Goal: Information Seeking & Learning: Understand process/instructions

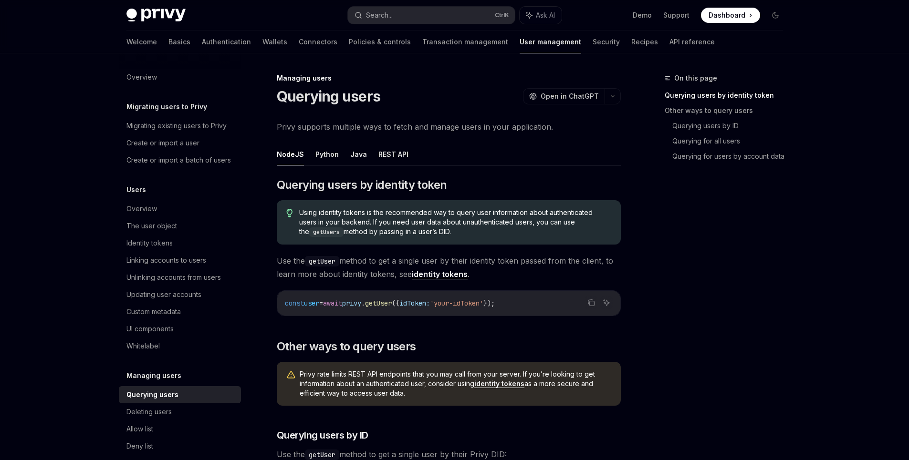
scroll to position [513, 0]
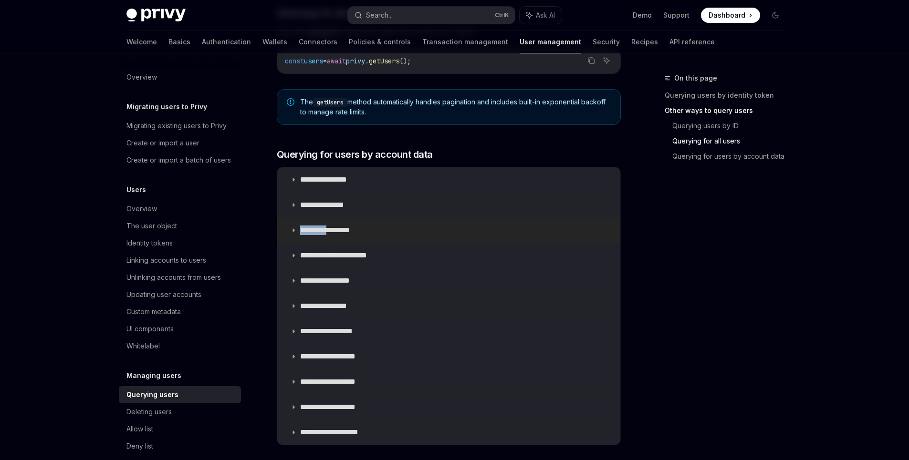
click at [329, 233] on p "**********" at bounding box center [332, 231] width 64 height 10
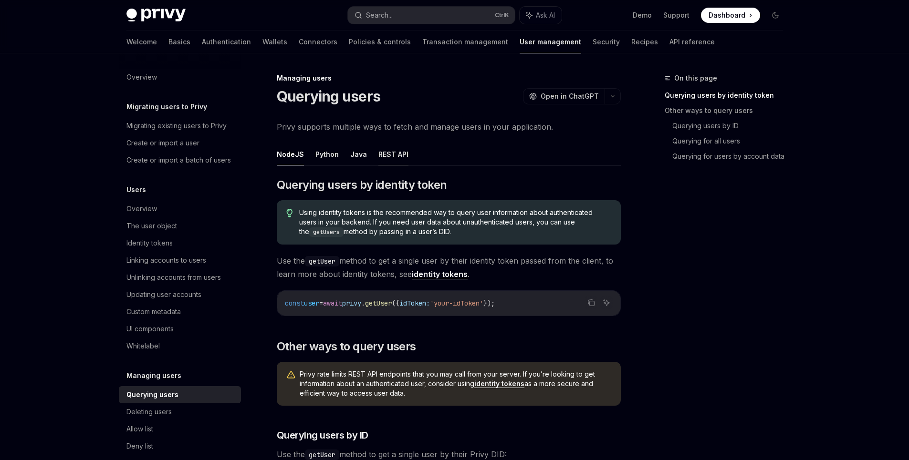
click at [387, 156] on button "REST API" at bounding box center [393, 154] width 30 height 22
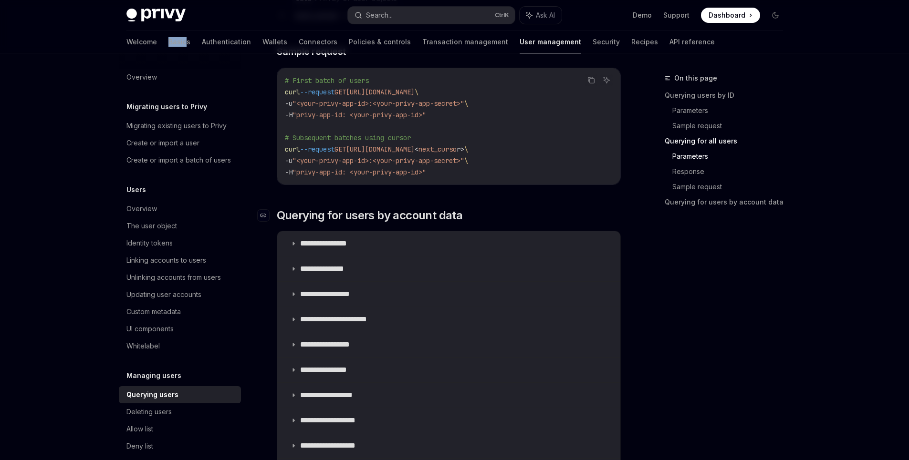
scroll to position [773, 0]
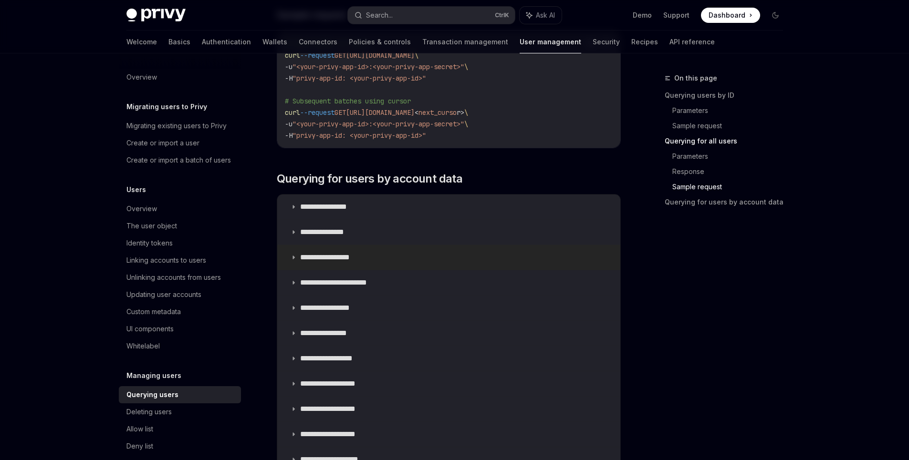
click at [353, 257] on p "**********" at bounding box center [332, 258] width 64 height 10
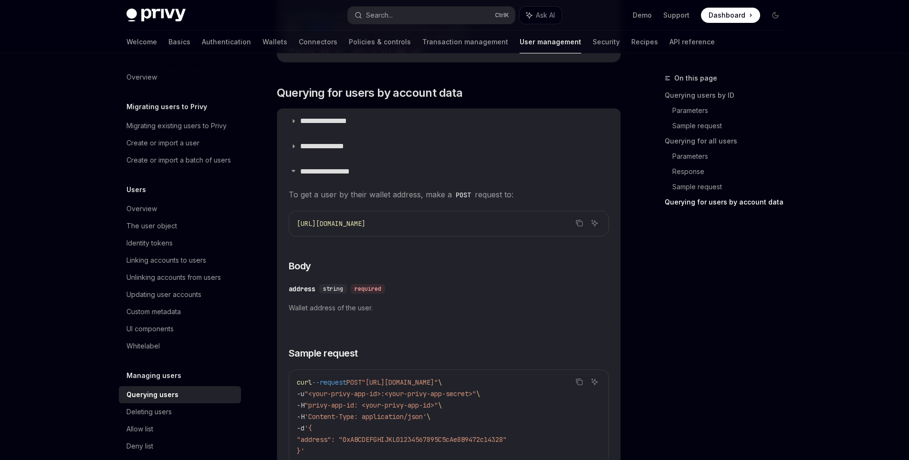
scroll to position [945, 0]
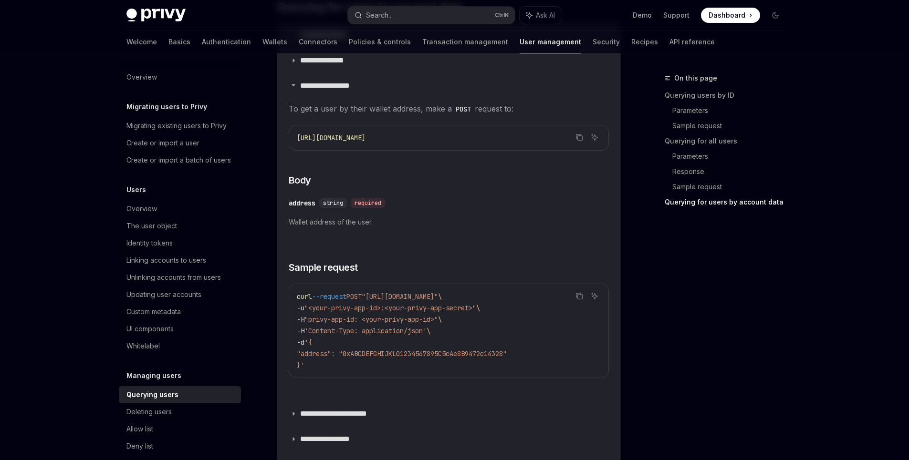
drag, startPoint x: 539, startPoint y: 375, endPoint x: 587, endPoint y: 373, distance: 47.8
click at [587, 373] on div "curl --request POST "https://auth.privy.io/api/v1/users/wallet/address" \ -u "<…" at bounding box center [448, 331] width 319 height 94
drag, startPoint x: 517, startPoint y: 381, endPoint x: 463, endPoint y: 381, distance: 53.9
click at [463, 378] on div "curl --request POST "https://auth.privy.io/api/v1/users/wallet/address" \ -u "<…" at bounding box center [448, 331] width 319 height 94
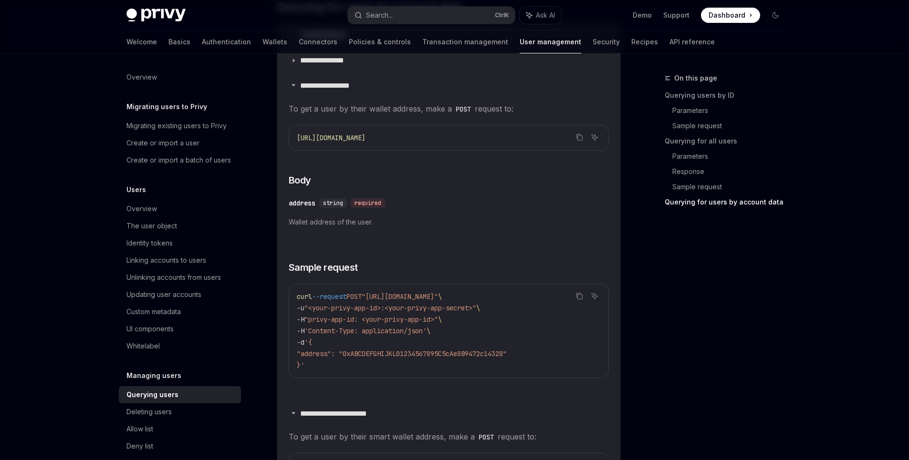
scroll to position [0, 0]
drag, startPoint x: 304, startPoint y: 308, endPoint x: 296, endPoint y: 310, distance: 8.3
click at [296, 310] on div "curl --request POST "https://auth.privy.io/api/v1/users/wallet/address" \ -u "<…" at bounding box center [448, 331] width 319 height 94
click at [395, 319] on span ""privy-app-id: <your-privy-app-id>"" at bounding box center [371, 319] width 134 height 9
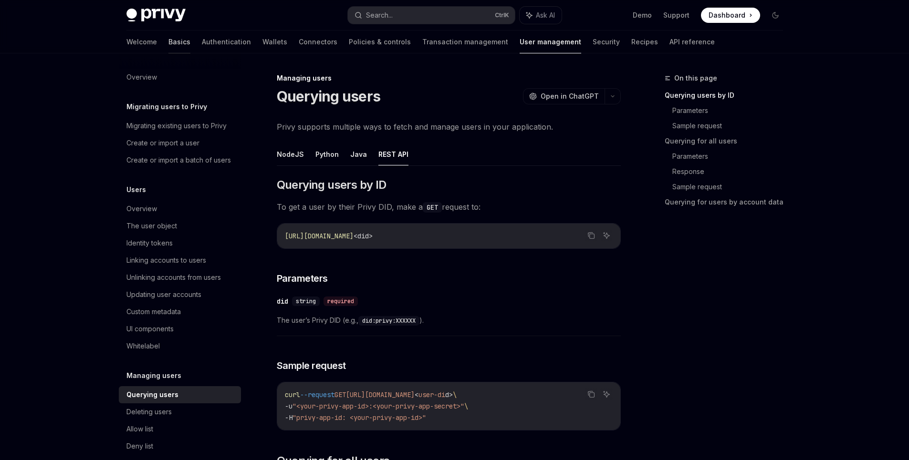
click at [168, 40] on link "Basics" at bounding box center [179, 42] width 22 height 23
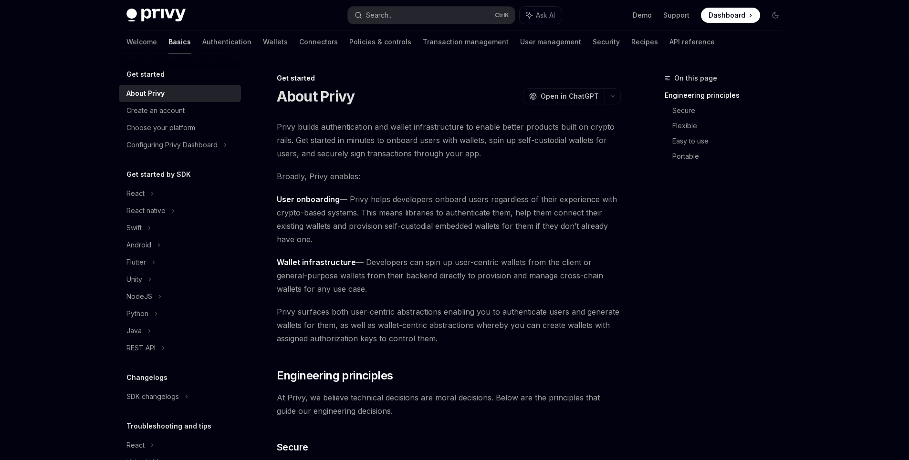
type textarea "*"
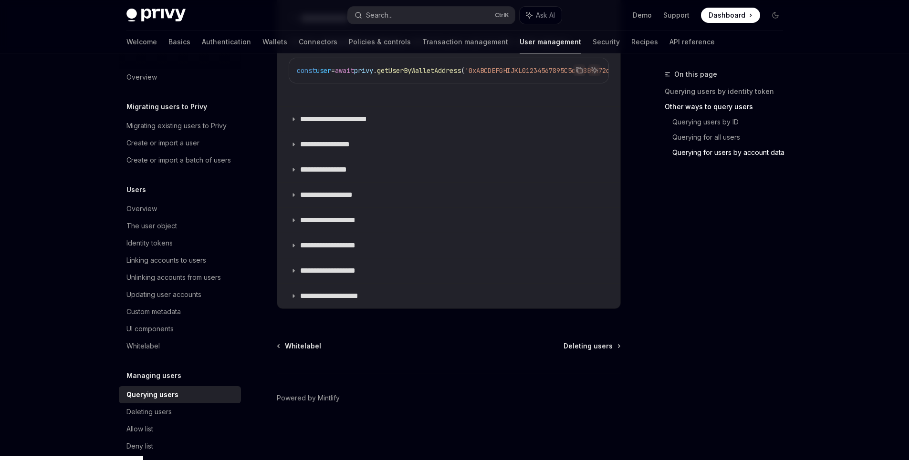
scroll to position [91, 0]
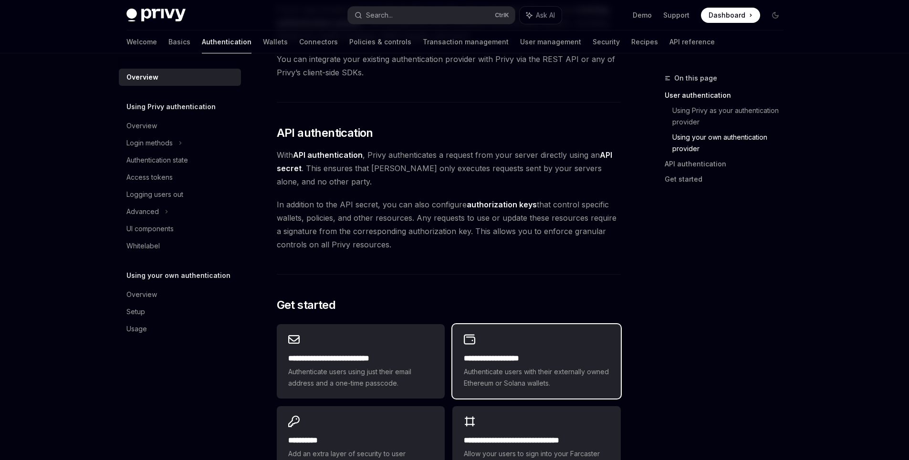
scroll to position [601, 0]
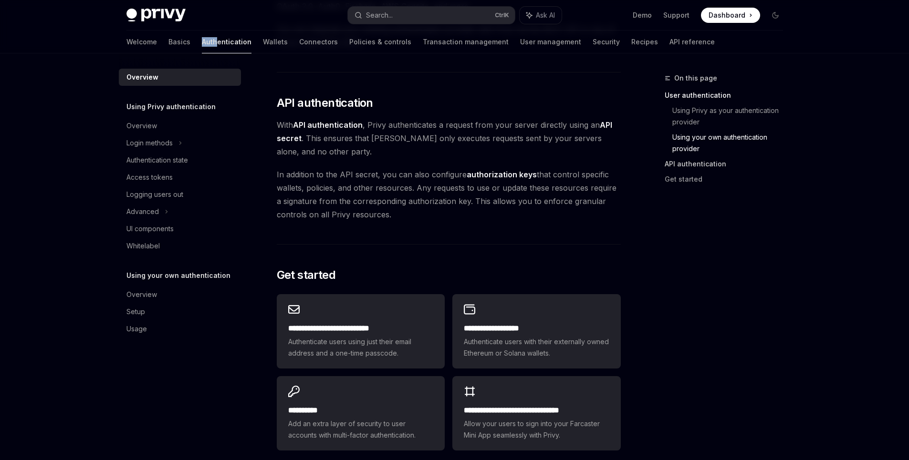
click at [689, 166] on link "API authentication" at bounding box center [728, 163] width 126 height 15
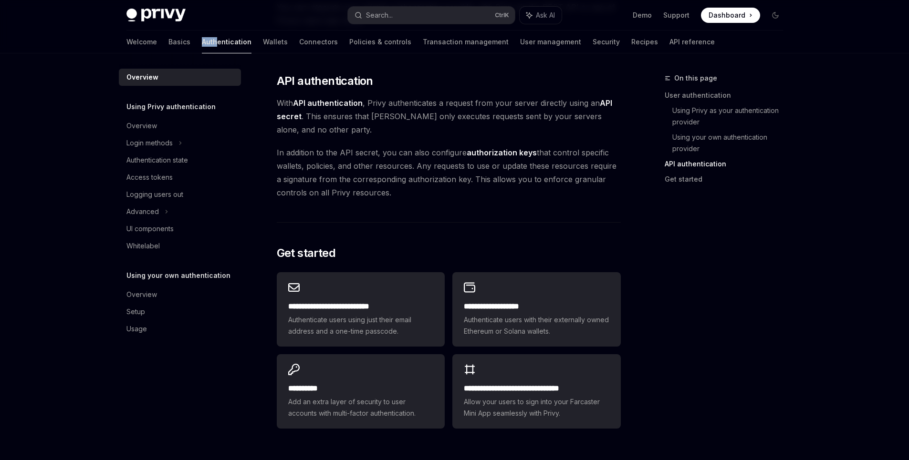
scroll to position [624, 0]
click at [313, 98] on strong "API authentication" at bounding box center [328, 102] width 70 height 10
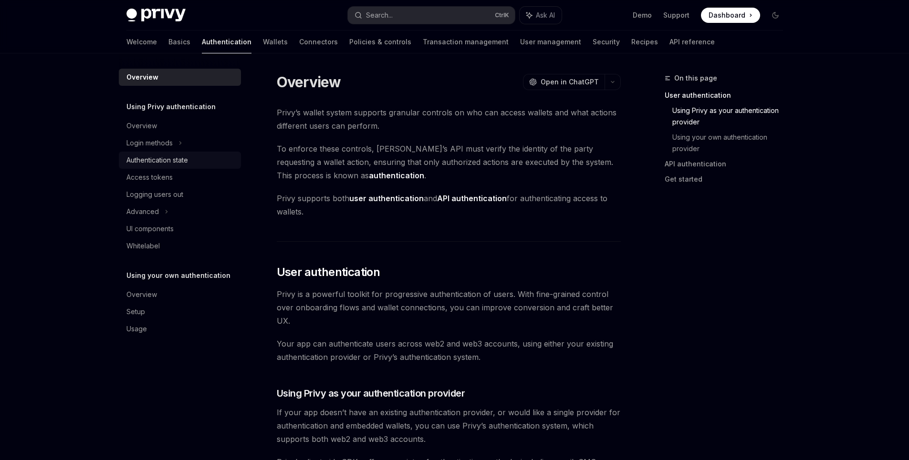
scroll to position [400, 0]
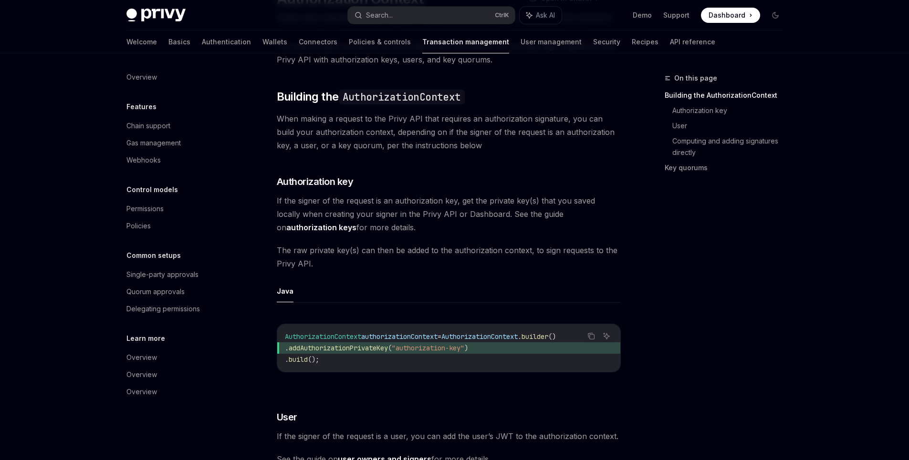
scroll to position [86, 0]
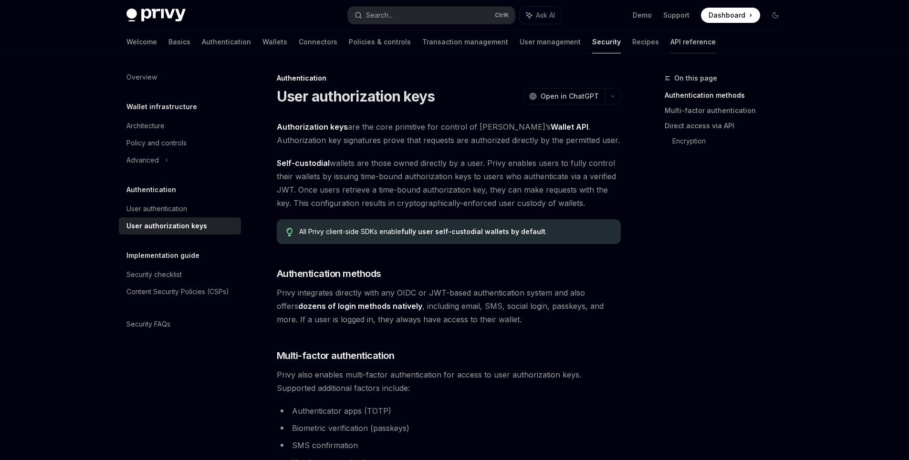
click at [670, 46] on link "API reference" at bounding box center [692, 42] width 45 height 23
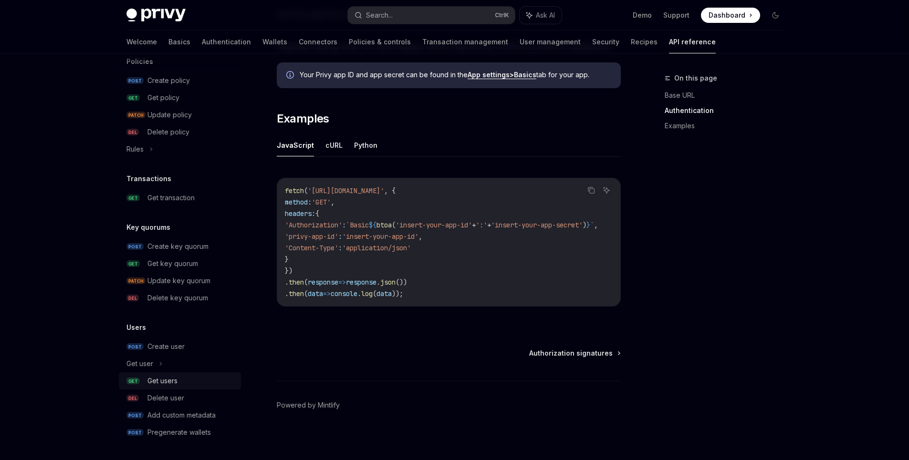
scroll to position [552, 0]
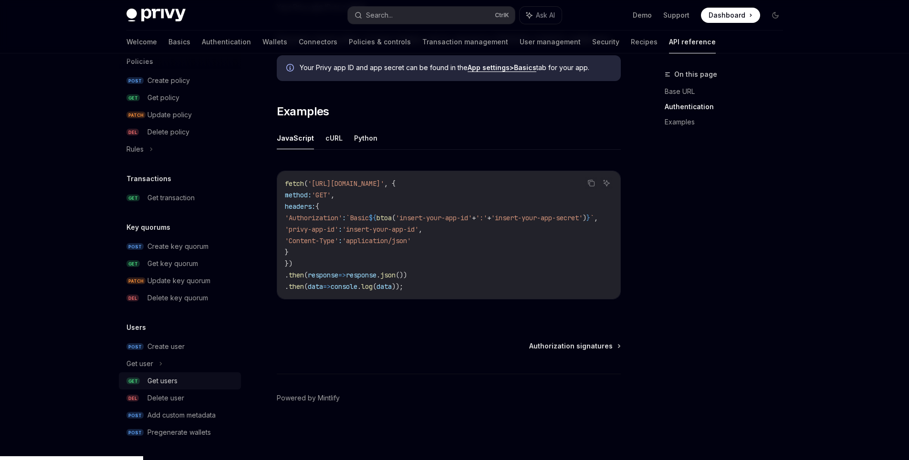
click at [175, 381] on div "Get users" at bounding box center [162, 380] width 30 height 11
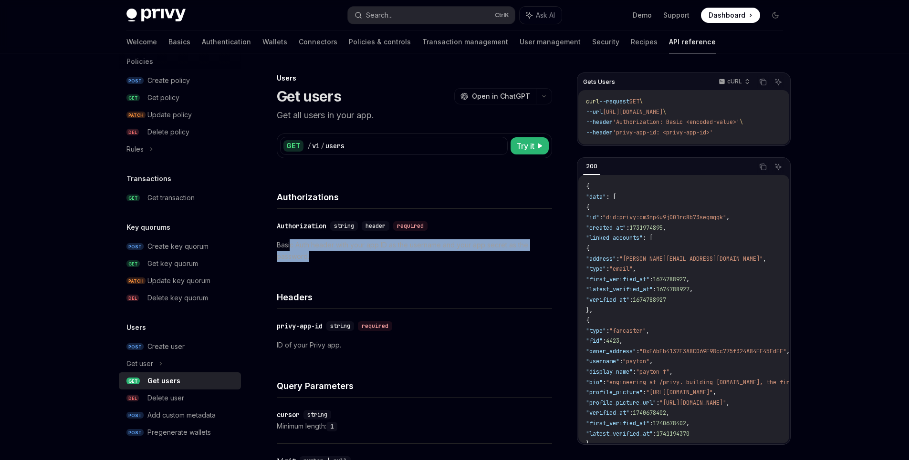
drag, startPoint x: 290, startPoint y: 244, endPoint x: 410, endPoint y: 259, distance: 121.6
click at [405, 259] on p "Basic Auth header with your app ID as the username and your app secret as the p…" at bounding box center [414, 250] width 275 height 23
click at [412, 259] on p "Basic Auth header with your app ID as the username and your app secret as the p…" at bounding box center [414, 250] width 275 height 23
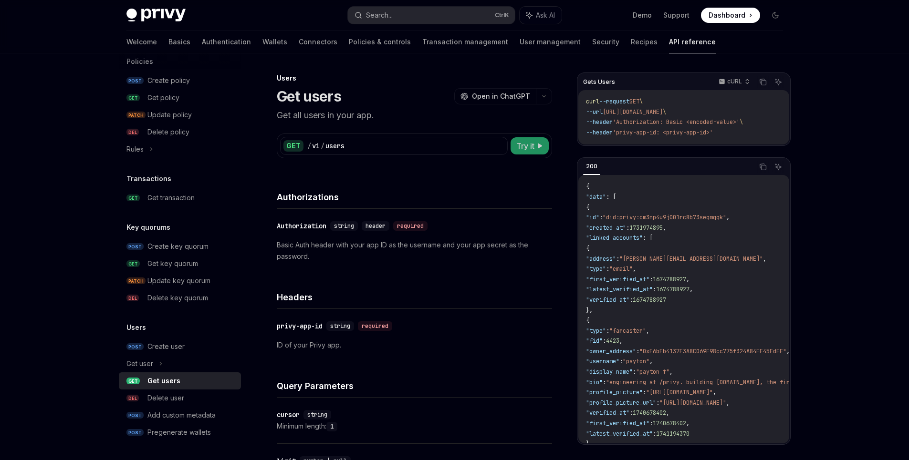
click at [521, 143] on span "Try it" at bounding box center [525, 145] width 18 height 11
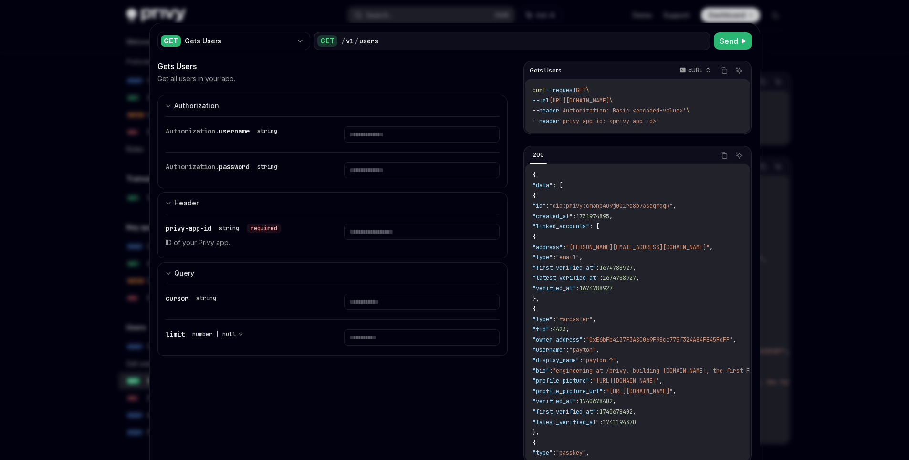
click at [839, 124] on div at bounding box center [454, 230] width 909 height 460
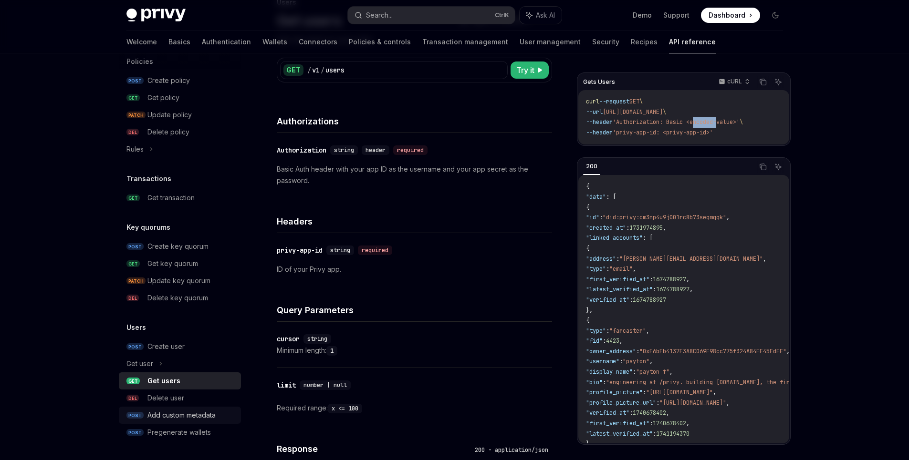
scroll to position [86, 0]
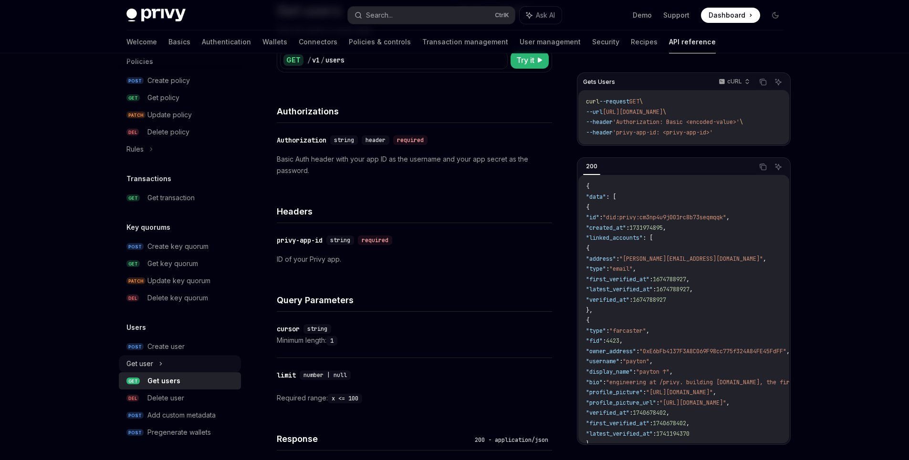
click at [157, 366] on div "Get user" at bounding box center [180, 363] width 122 height 17
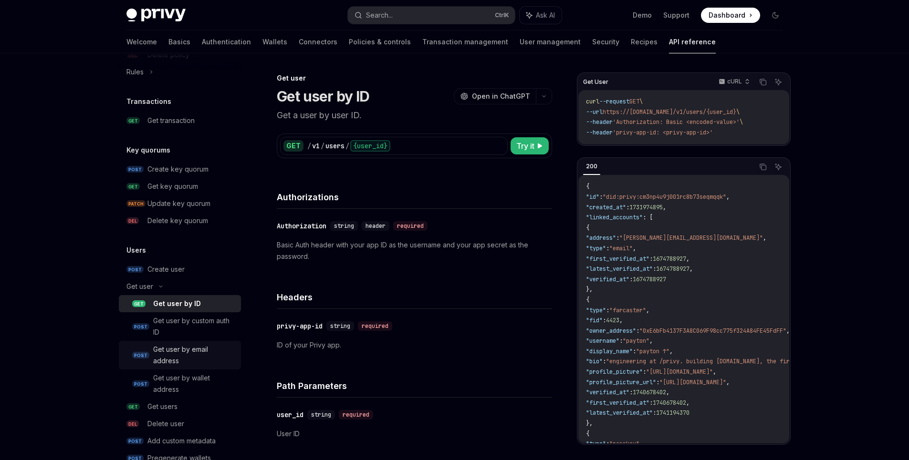
scroll to position [611, 0]
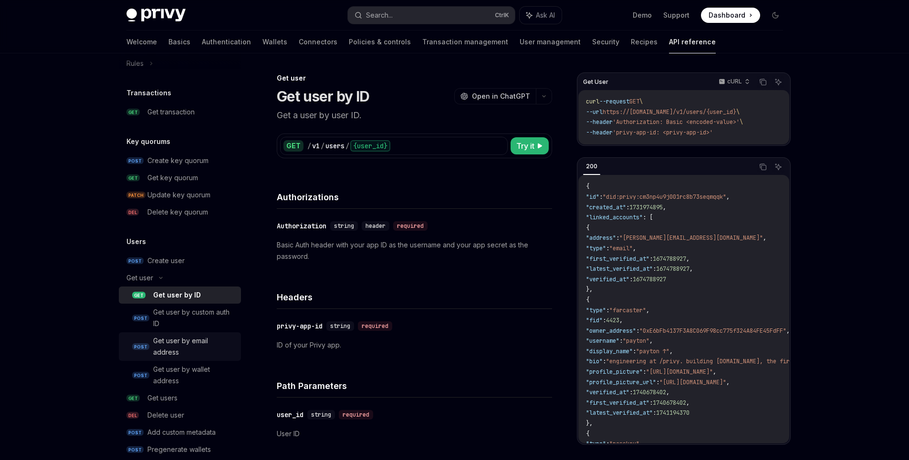
click at [192, 344] on div "Get user by email address" at bounding box center [194, 346] width 82 height 23
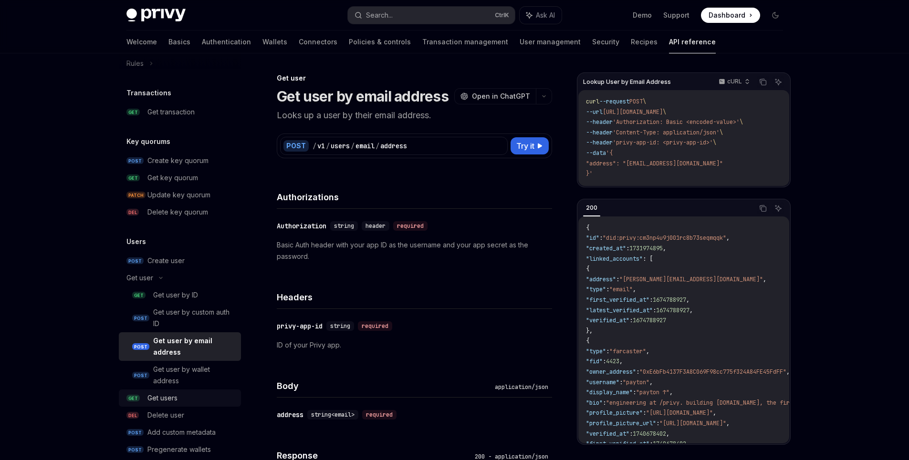
click at [193, 398] on div "Get users" at bounding box center [191, 398] width 88 height 11
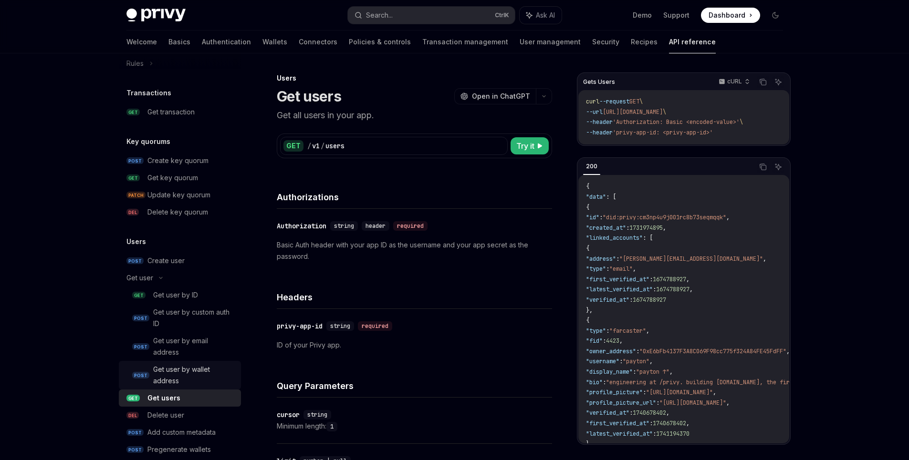
click at [190, 383] on div "Get user by wallet address" at bounding box center [194, 375] width 82 height 23
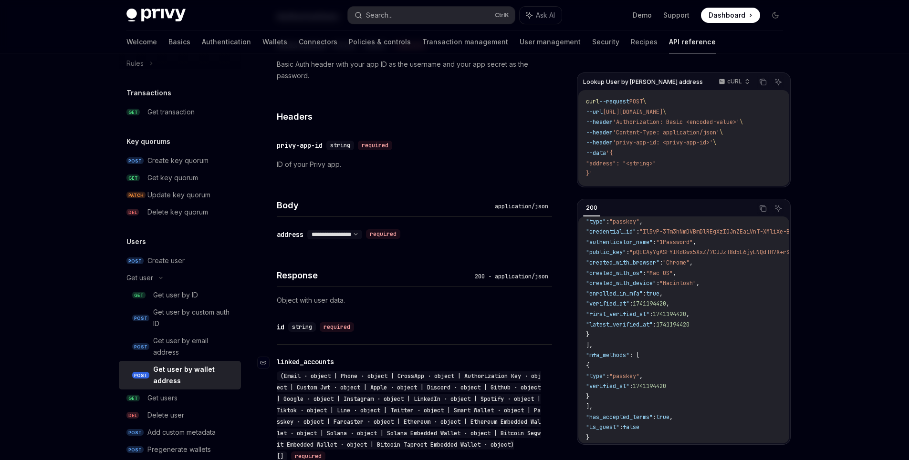
scroll to position [169, 0]
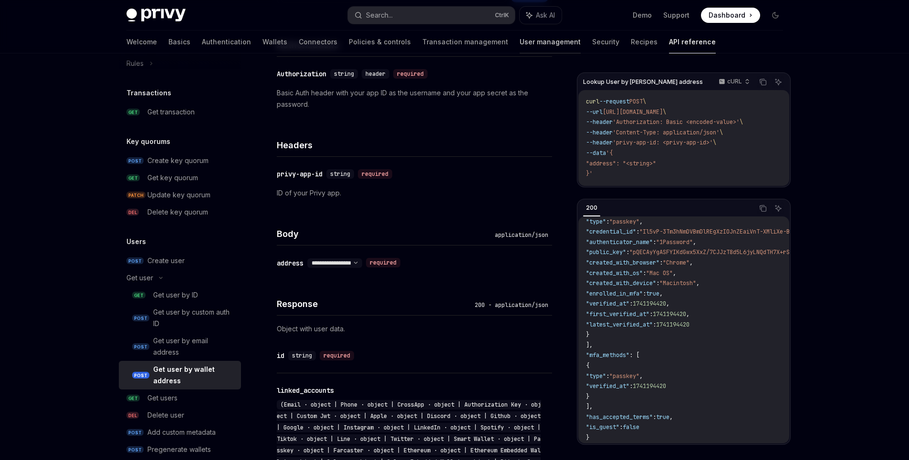
click at [520, 39] on link "User management" at bounding box center [550, 42] width 61 height 23
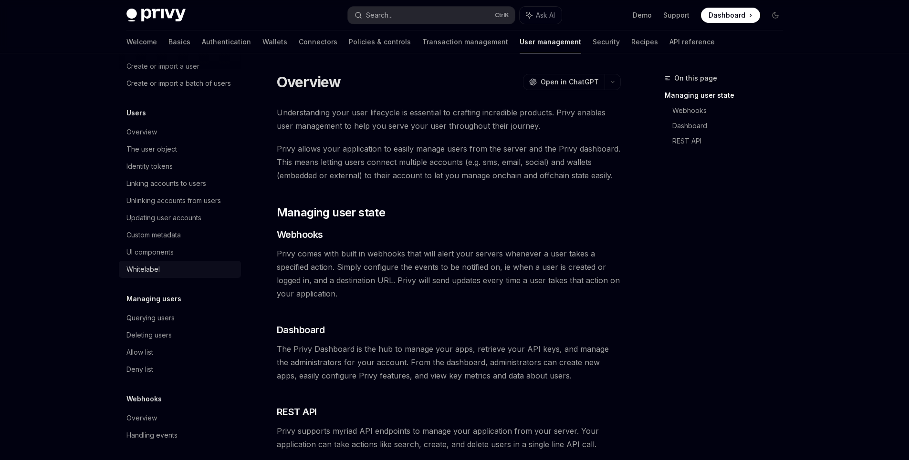
scroll to position [86, 0]
click at [155, 317] on div "Querying users" at bounding box center [150, 315] width 48 height 11
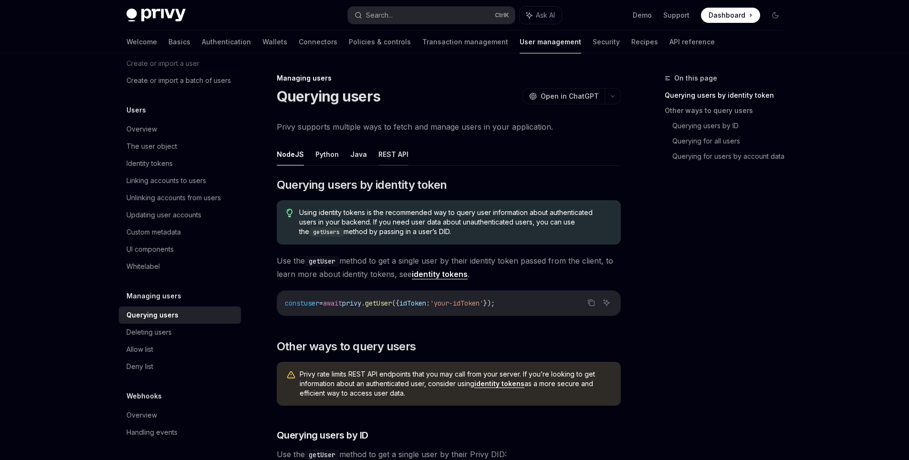
click at [385, 152] on button "REST API" at bounding box center [393, 154] width 30 height 22
type textarea "*"
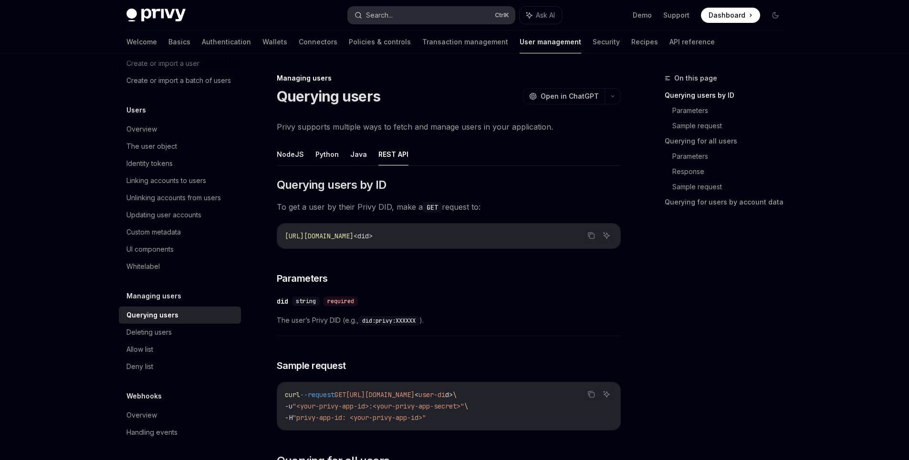
click at [448, 21] on button "Search... Ctrl K" at bounding box center [431, 15] width 167 height 17
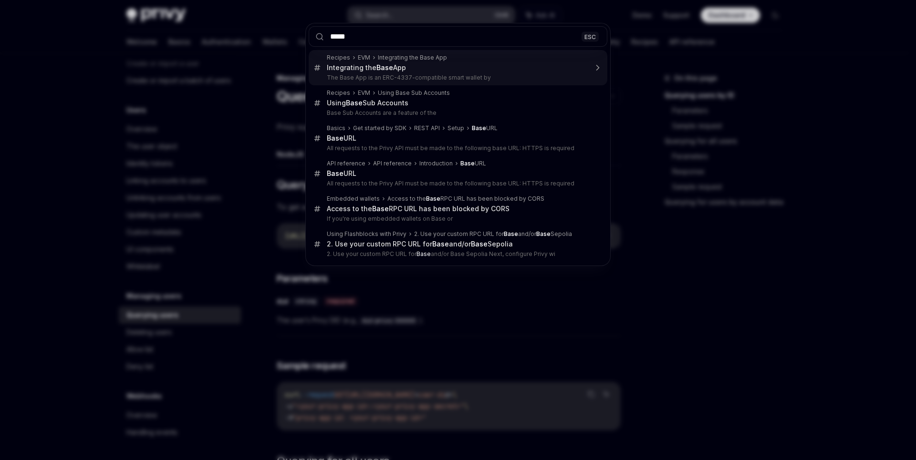
type input "******"
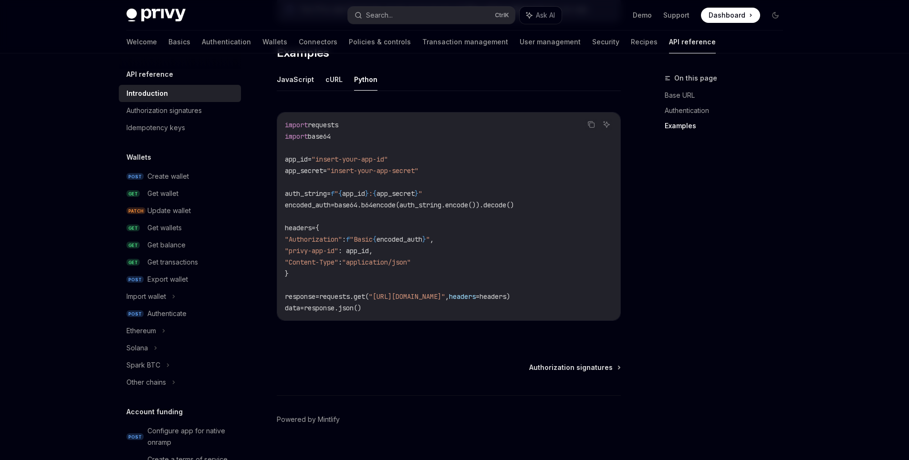
scroll to position [629, 0]
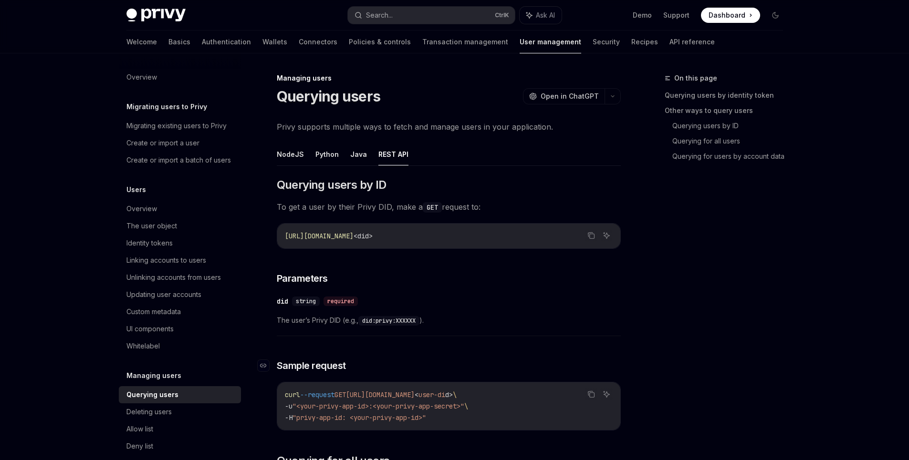
drag, startPoint x: 495, startPoint y: 367, endPoint x: 468, endPoint y: 354, distance: 30.7
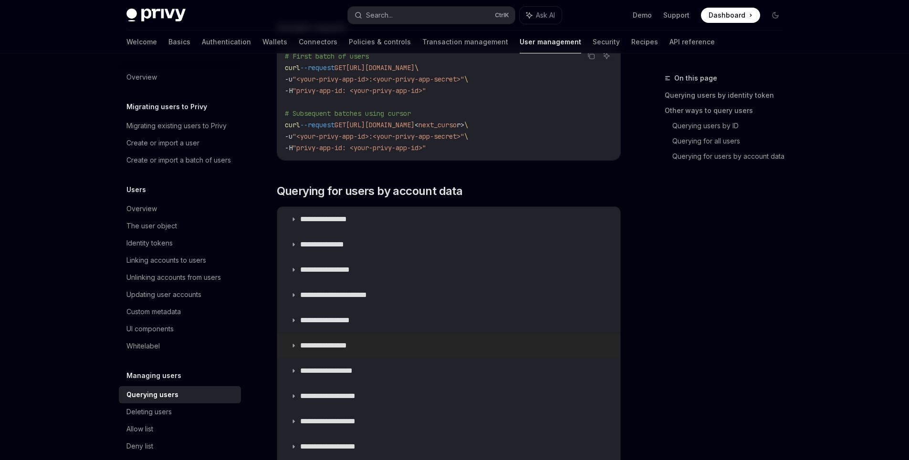
scroll to position [767, 0]
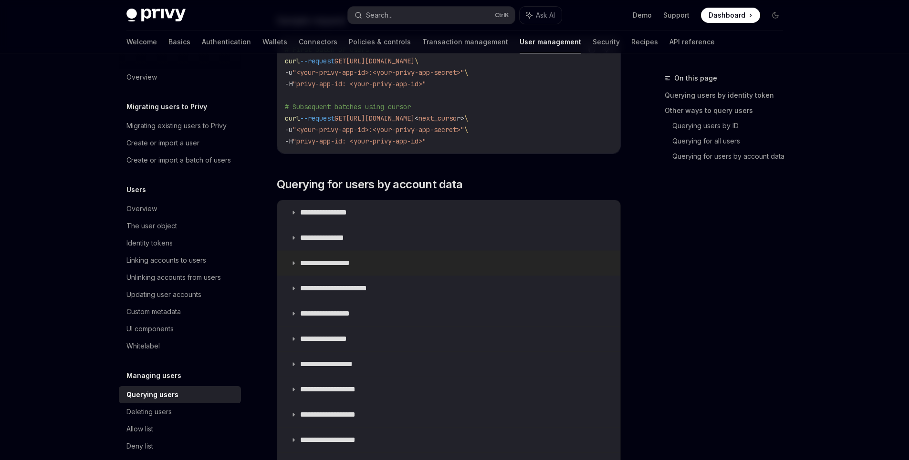
click at [391, 272] on summary "**********" at bounding box center [448, 263] width 343 height 25
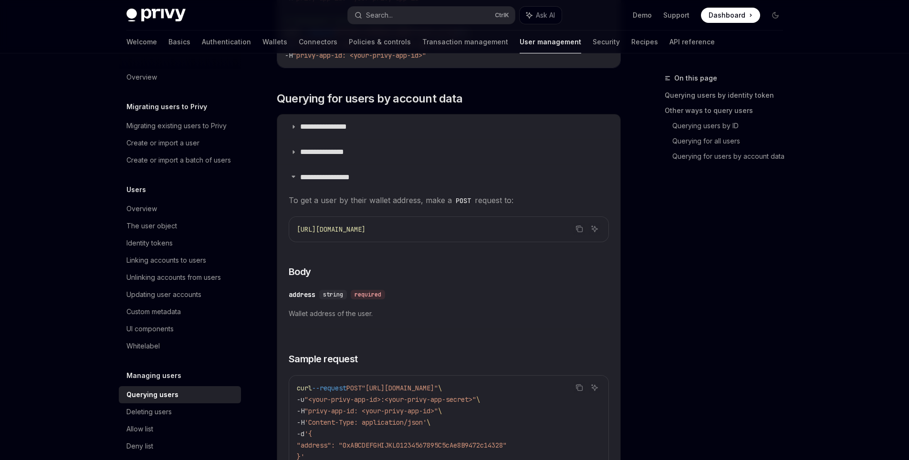
scroll to position [1025, 0]
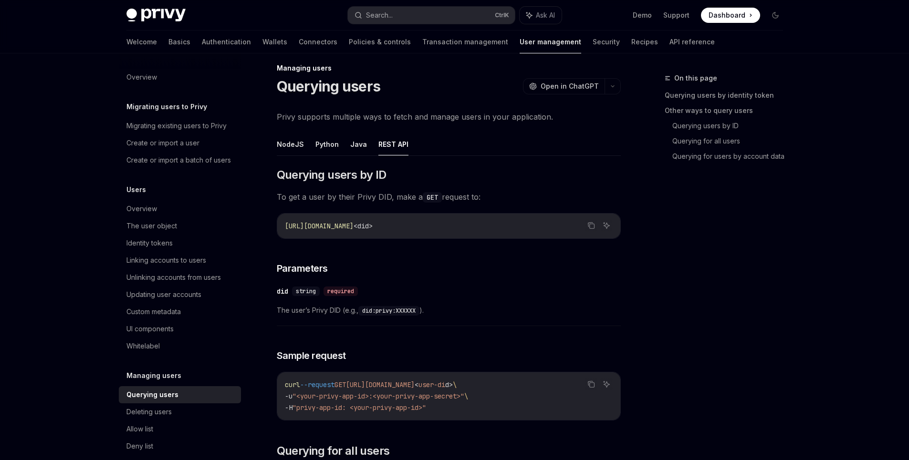
scroll to position [1, 0]
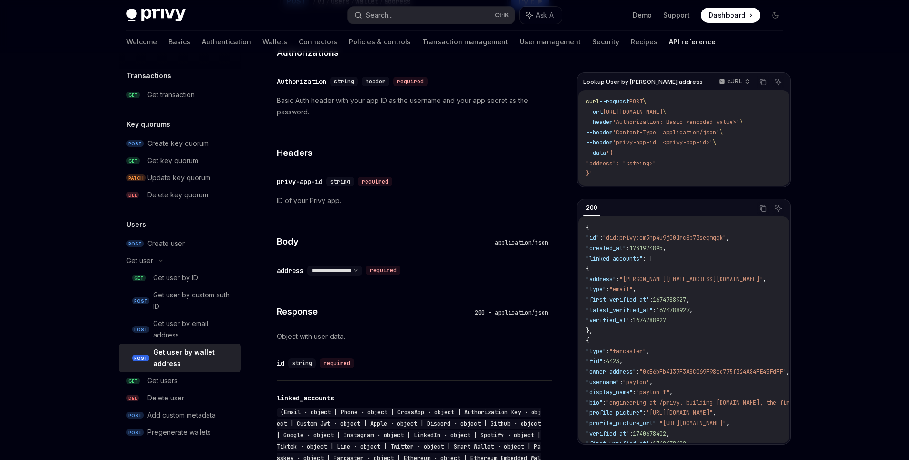
scroll to position [169, 0]
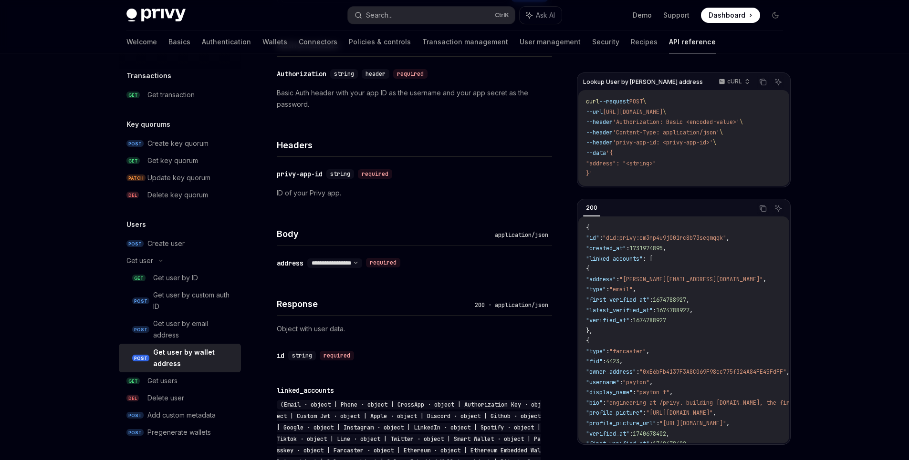
click at [219, 356] on div "Get user by wallet address" at bounding box center [194, 358] width 82 height 23
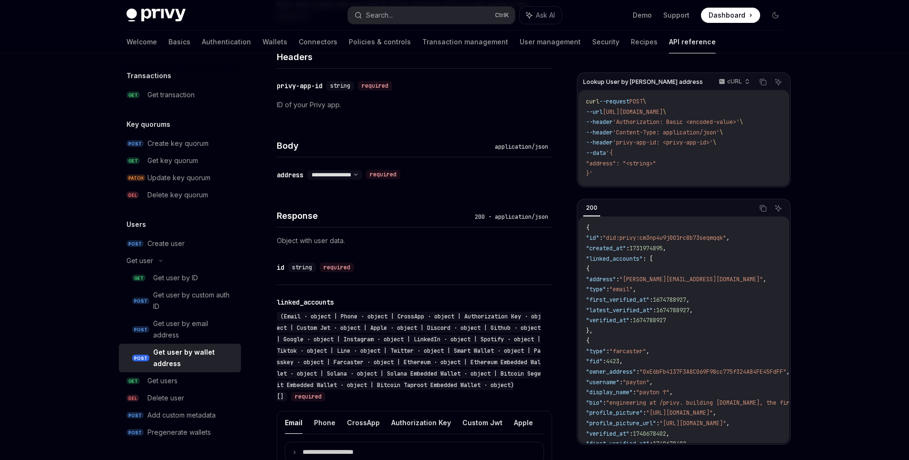
scroll to position [429, 0]
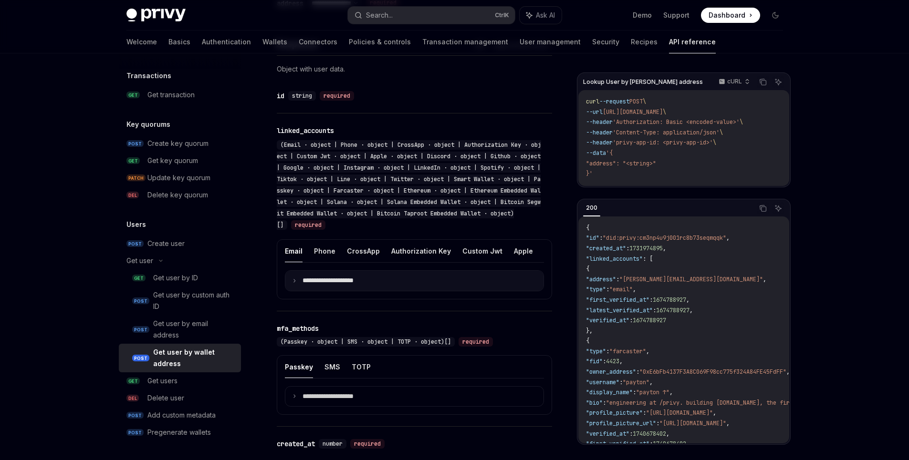
click at [320, 277] on p "**********" at bounding box center [335, 281] width 66 height 9
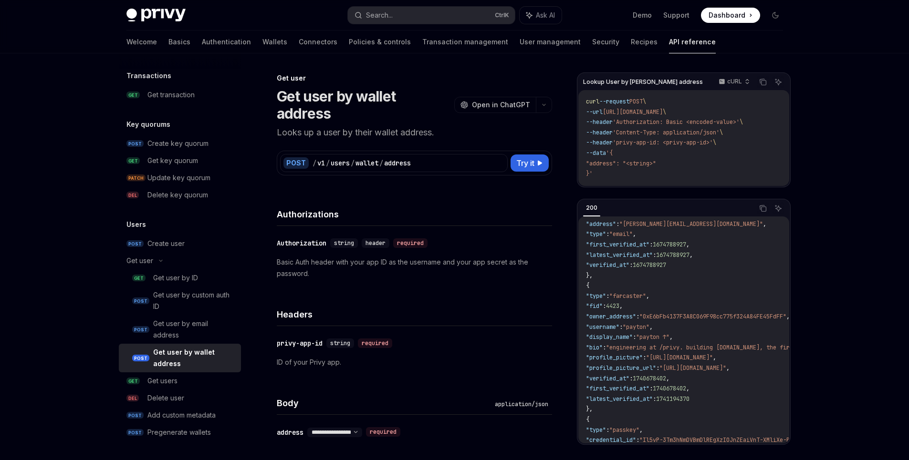
scroll to position [0, 0]
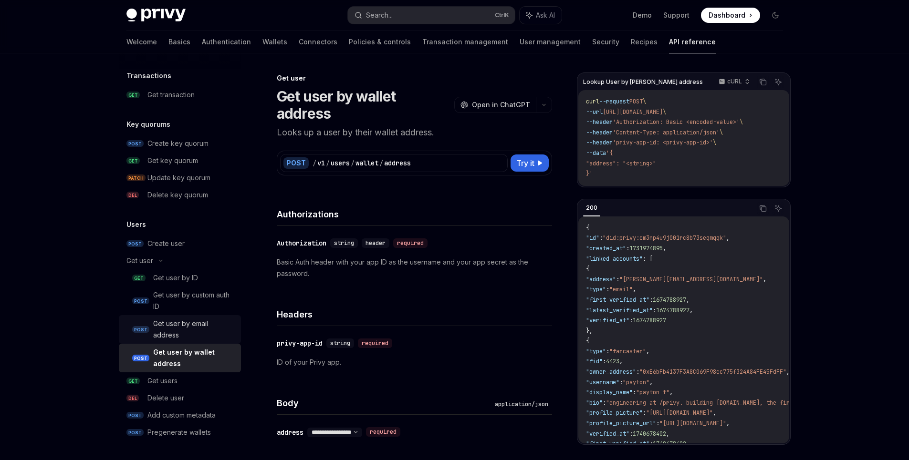
click at [195, 328] on div "Get user by email address" at bounding box center [194, 329] width 82 height 23
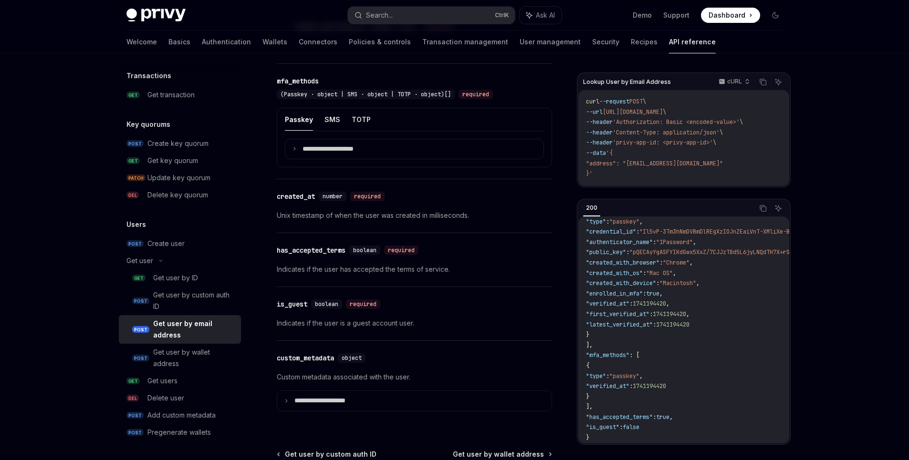
scroll to position [859, 0]
click at [605, 415] on span ""has_accepted_terms"" at bounding box center [619, 418] width 67 height 8
click at [637, 417] on span ""has_accepted_terms"" at bounding box center [619, 418] width 67 height 8
click at [633, 415] on span ""has_accepted_terms"" at bounding box center [619, 418] width 67 height 8
click at [634, 415] on span ""has_accepted_terms"" at bounding box center [619, 418] width 67 height 8
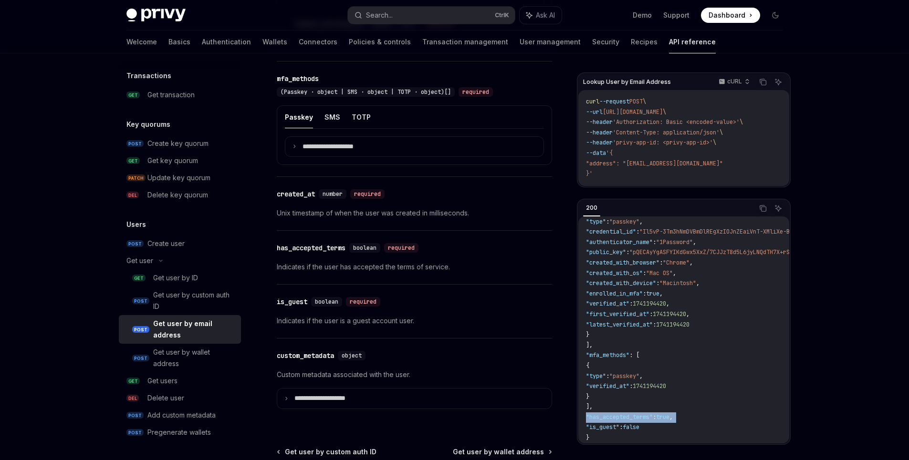
click at [634, 415] on span ""has_accepted_terms"" at bounding box center [619, 418] width 67 height 8
click at [639, 414] on span ""has_accepted_terms"" at bounding box center [619, 418] width 67 height 8
click at [613, 425] on span ""is_guest"" at bounding box center [602, 428] width 33 height 8
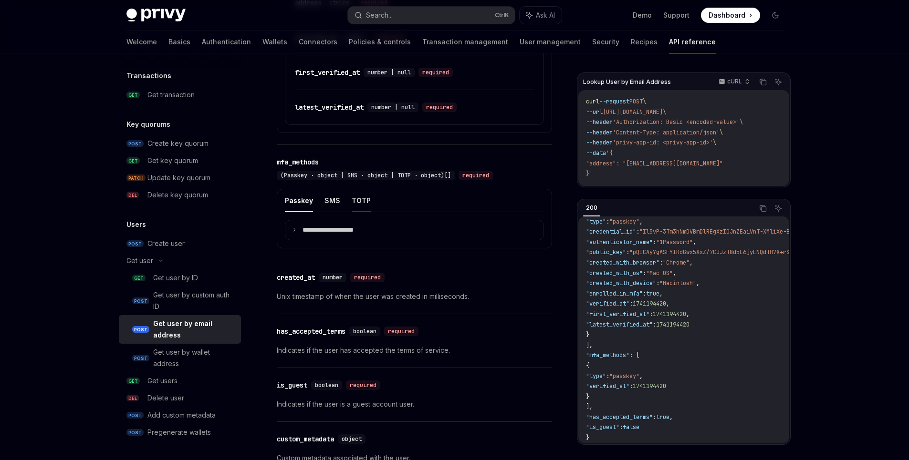
scroll to position [773, 0]
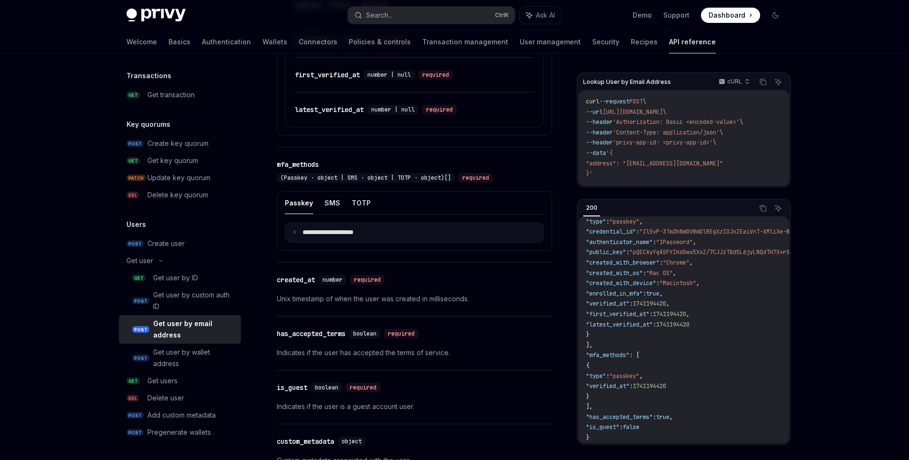
click at [314, 236] on p "**********" at bounding box center [335, 233] width 66 height 9
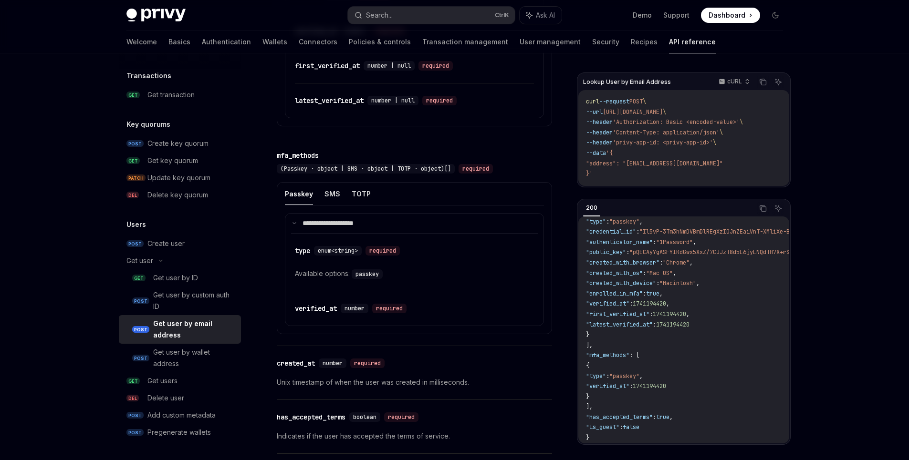
scroll to position [780, 0]
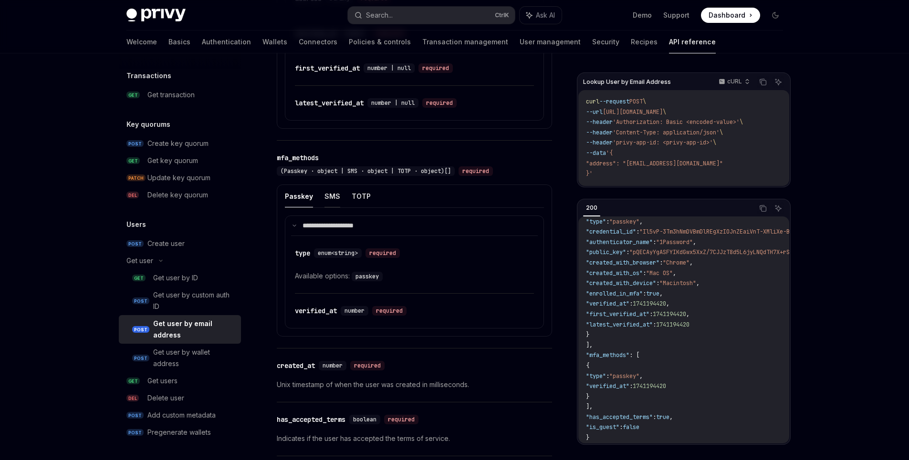
click at [335, 206] on button "SMS" at bounding box center [332, 196] width 16 height 22
click at [358, 203] on button "TOTP" at bounding box center [361, 196] width 19 height 22
click at [333, 206] on button "SMS" at bounding box center [332, 196] width 16 height 22
click at [303, 208] on button "Passkey" at bounding box center [299, 196] width 28 height 22
click at [321, 206] on ul "Passkey SMS TOTP" at bounding box center [414, 196] width 259 height 23
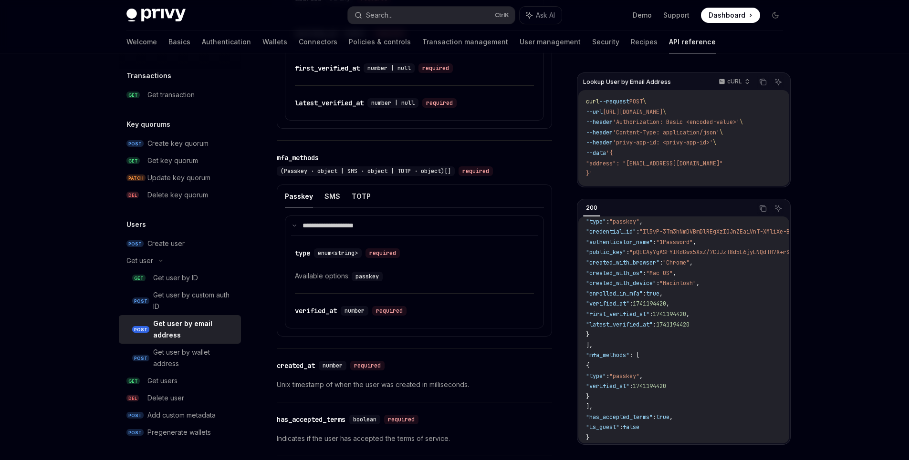
click at [347, 204] on ul "Passkey SMS TOTP" at bounding box center [414, 196] width 259 height 23
click at [333, 206] on button "SMS" at bounding box center [332, 196] width 16 height 22
click at [356, 206] on button "TOTP" at bounding box center [361, 196] width 19 height 22
click at [326, 208] on button "SMS" at bounding box center [332, 196] width 16 height 22
click at [305, 207] on button "Passkey" at bounding box center [299, 196] width 28 height 22
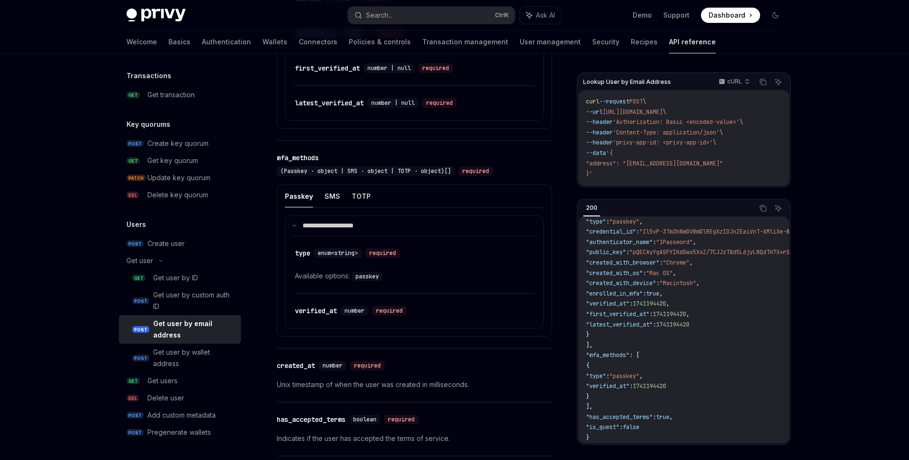
click at [322, 208] on ul "Passkey SMS TOTP" at bounding box center [414, 196] width 259 height 23
click at [296, 207] on button "Passkey" at bounding box center [299, 196] width 28 height 22
click at [327, 208] on button "SMS" at bounding box center [332, 196] width 16 height 22
click at [352, 208] on button "TOTP" at bounding box center [361, 196] width 19 height 22
click at [322, 208] on ul "Passkey SMS TOTP" at bounding box center [414, 196] width 259 height 23
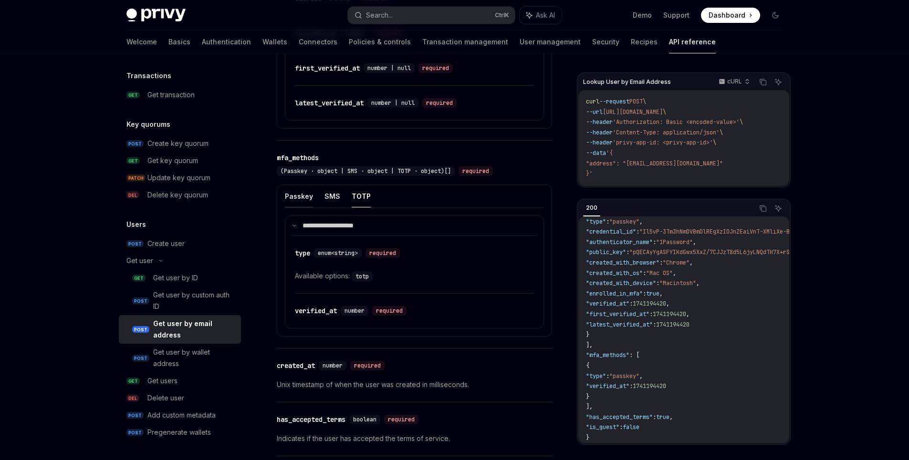
click at [301, 207] on button "Passkey" at bounding box center [299, 196] width 28 height 22
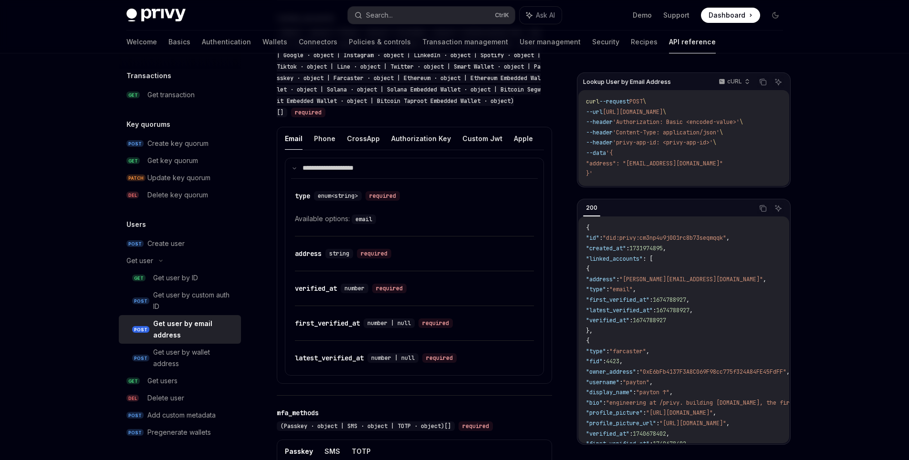
scroll to position [522, 0]
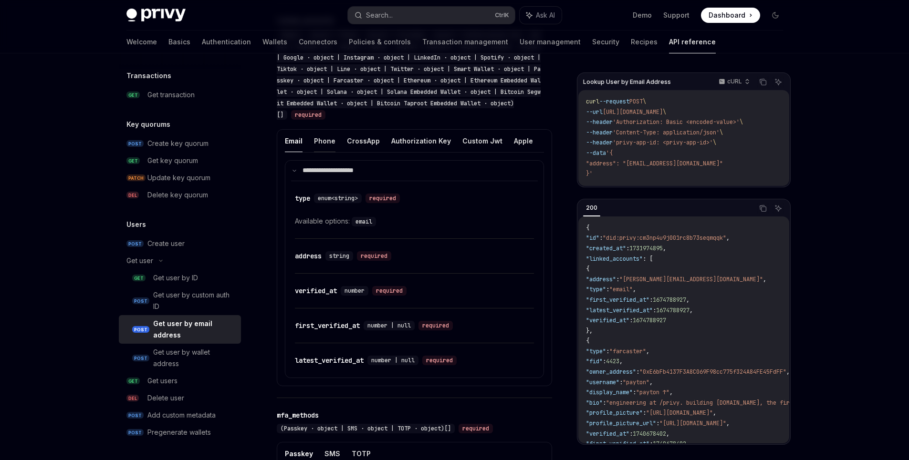
click at [322, 142] on button "Phone" at bounding box center [324, 141] width 21 height 22
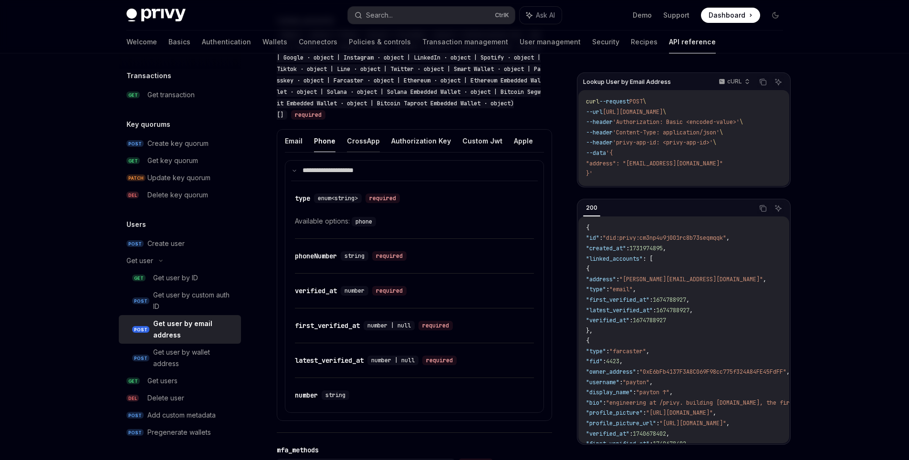
click at [354, 142] on button "CrossApp" at bounding box center [363, 141] width 33 height 22
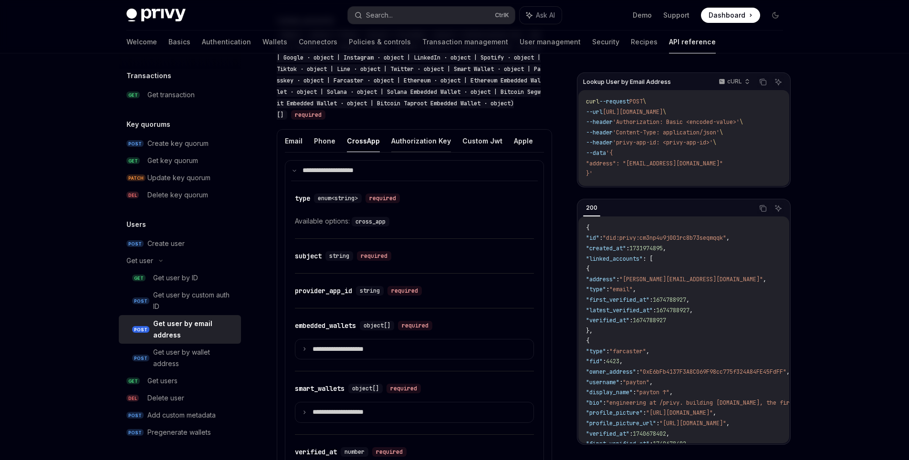
click at [391, 146] on button "Authorization Key" at bounding box center [421, 141] width 60 height 22
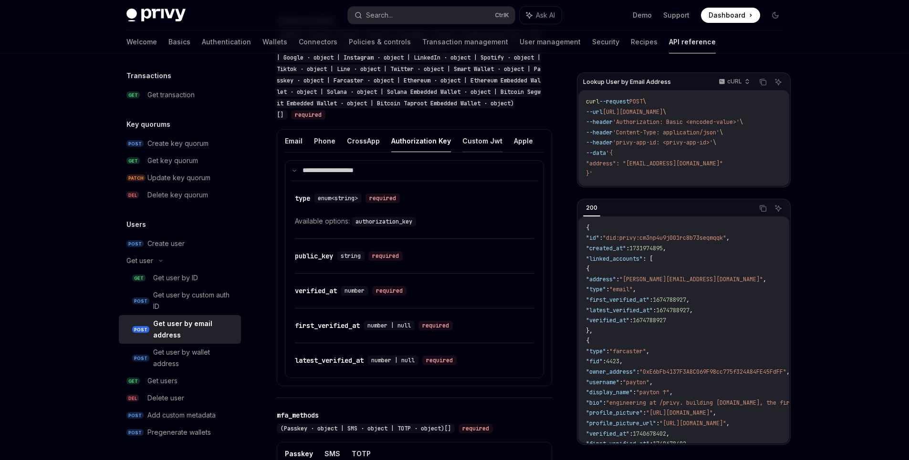
click at [479, 145] on button "Custom Jwt" at bounding box center [482, 141] width 40 height 22
click at [514, 145] on button "Apple" at bounding box center [523, 141] width 19 height 22
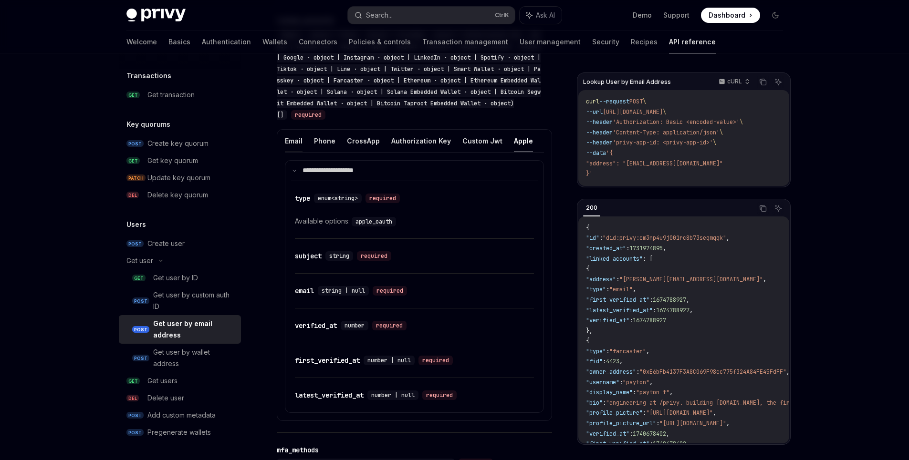
click at [298, 143] on button "Email" at bounding box center [294, 141] width 18 height 22
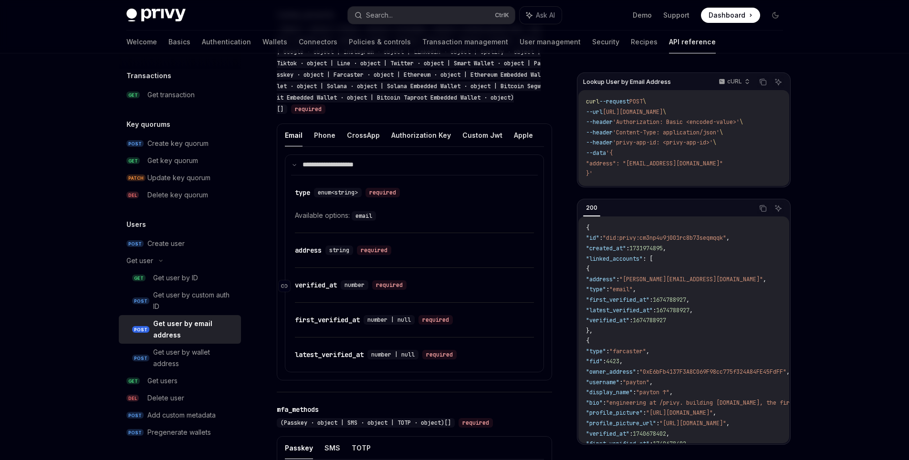
scroll to position [522, 0]
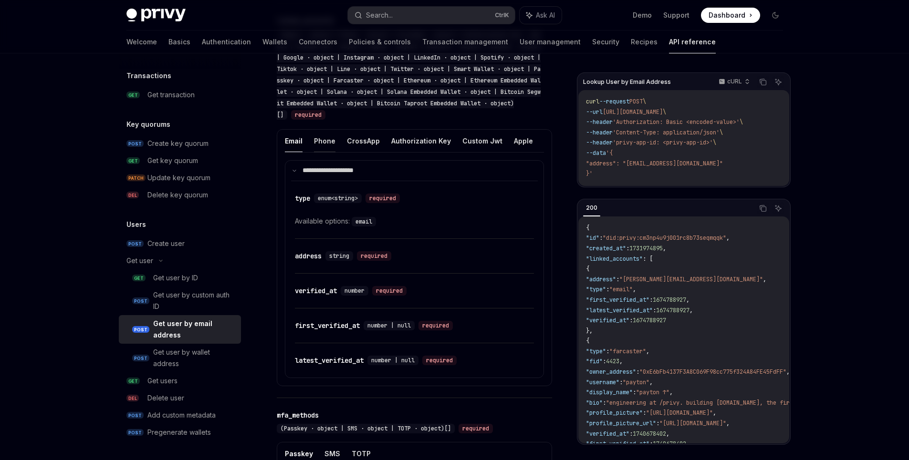
click at [323, 142] on button "Phone" at bounding box center [324, 141] width 21 height 22
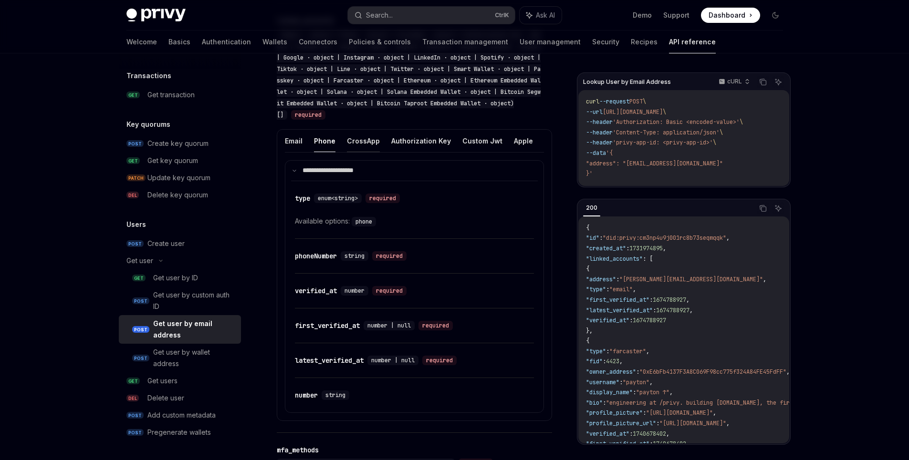
click at [359, 147] on button "CrossApp" at bounding box center [363, 141] width 33 height 22
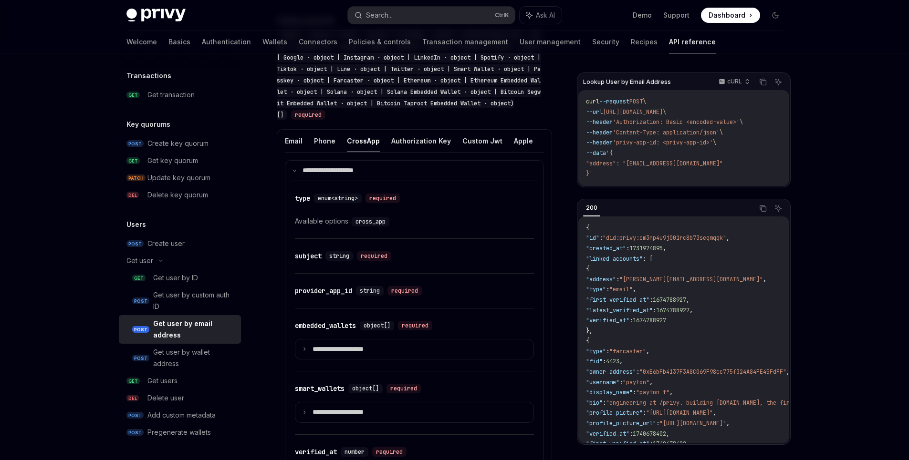
click at [335, 147] on ul "Email Phone CrossApp Authorization Key Custom Jwt Apple Discord Github Google I…" at bounding box center [414, 141] width 259 height 23
click at [299, 144] on button "Email" at bounding box center [294, 141] width 18 height 22
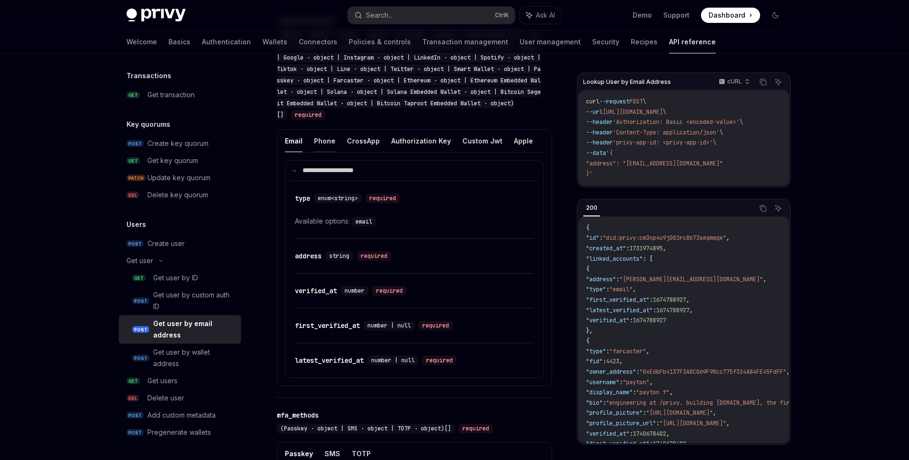
click at [319, 145] on button "Phone" at bounding box center [324, 141] width 21 height 22
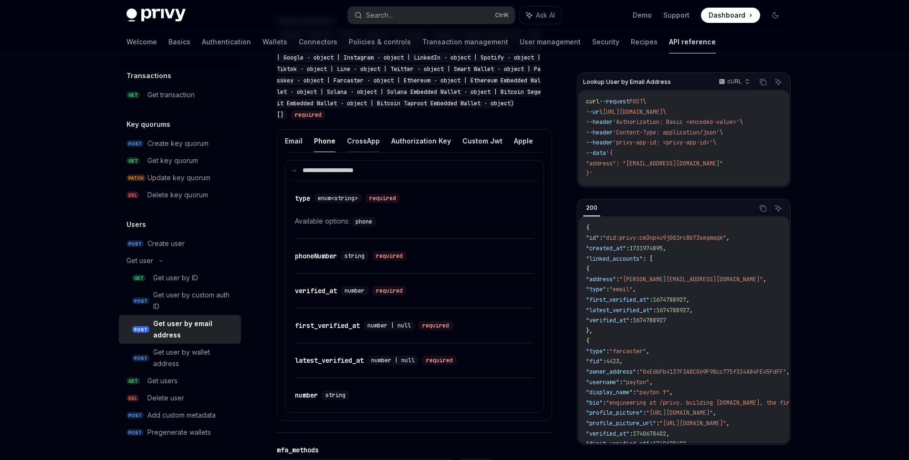
click at [353, 144] on button "CrossApp" at bounding box center [363, 141] width 33 height 22
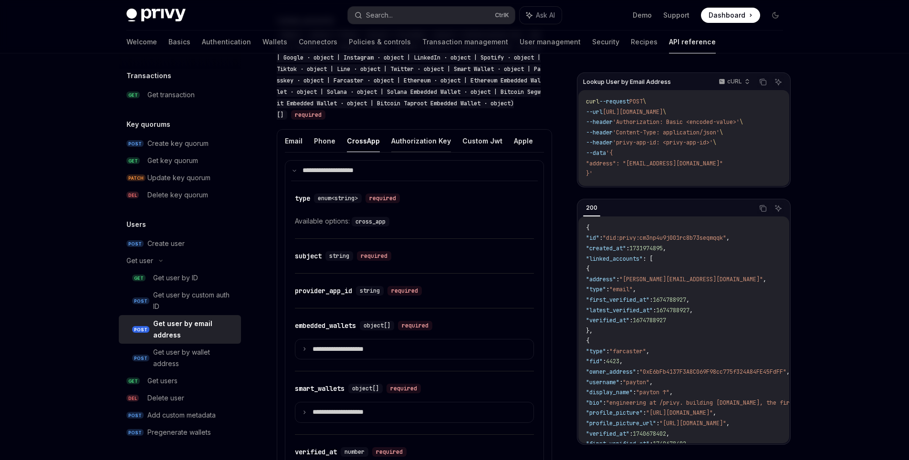
click at [405, 137] on button "Authorization Key" at bounding box center [421, 141] width 60 height 22
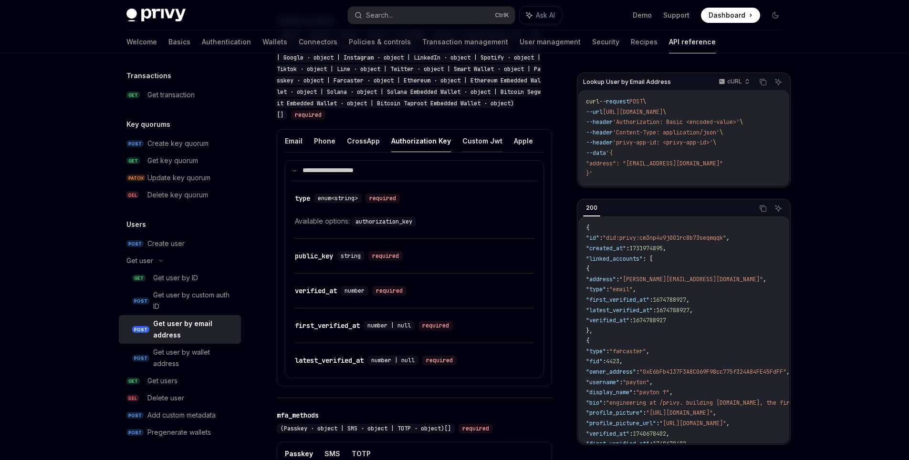
click at [478, 144] on button "Custom Jwt" at bounding box center [482, 141] width 40 height 22
click at [515, 143] on button "Apple" at bounding box center [523, 141] width 19 height 22
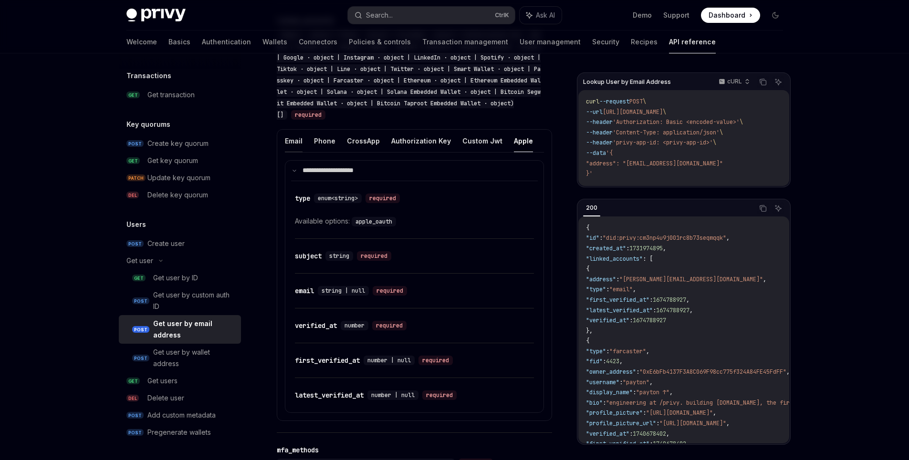
click at [294, 139] on button "Email" at bounding box center [294, 141] width 18 height 22
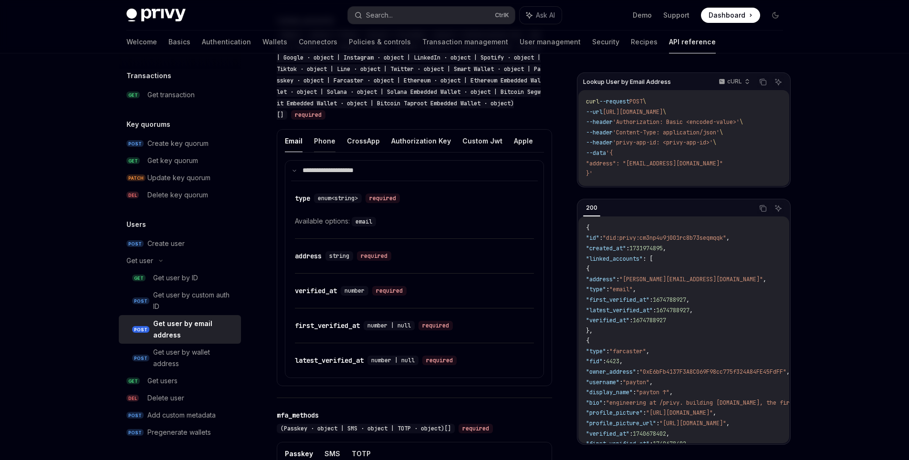
click at [333, 141] on button "Phone" at bounding box center [324, 141] width 21 height 22
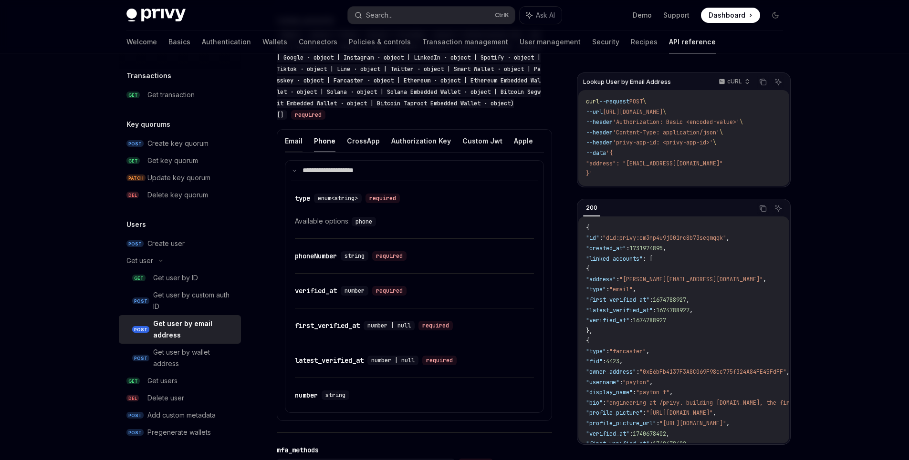
click at [296, 145] on button "Email" at bounding box center [294, 141] width 18 height 22
type textarea "*"
